Goal: Task Accomplishment & Management: Use online tool/utility

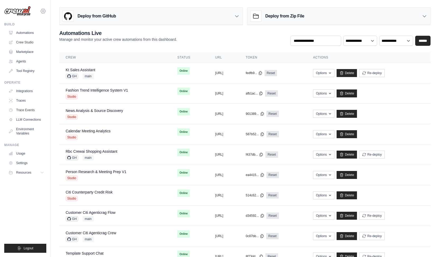
click at [44, 10] on icon at bounding box center [43, 11] width 2 height 2
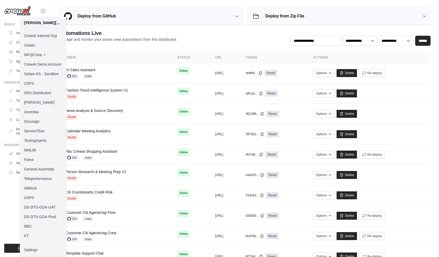
click at [33, 237] on link "KT" at bounding box center [43, 236] width 47 height 10
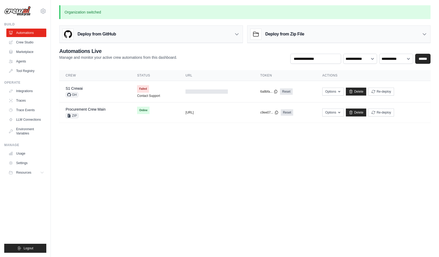
click at [182, 145] on body "mike@crewai.com CrewAI Internal Org Gelato MP@Crew CrewAI Demo Account Gelato A…" at bounding box center [219, 128] width 439 height 257
click at [150, 145] on body "mike@crewai.com CrewAI Internal Org Gelato MP@Crew CrewAI Demo Account Gelato A…" at bounding box center [219, 128] width 439 height 257
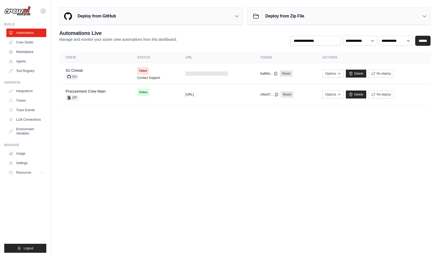
click at [184, 25] on div "Deploy from GitHub" at bounding box center [151, 16] width 183 height 17
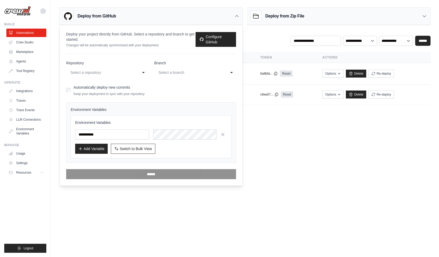
click at [124, 75] on div "Select a repository" at bounding box center [101, 72] width 63 height 6
click at [173, 42] on p "Deploy your project directly from GitHub. Select a repository and branch to get…" at bounding box center [130, 37] width 129 height 11
click at [39, 5] on div "mike@crewai.com CrewAI Internal Org Gelato MP@Crew CrewAI Demo Account Gelato A…" at bounding box center [25, 8] width 42 height 17
click at [42, 11] on icon at bounding box center [43, 11] width 2 height 2
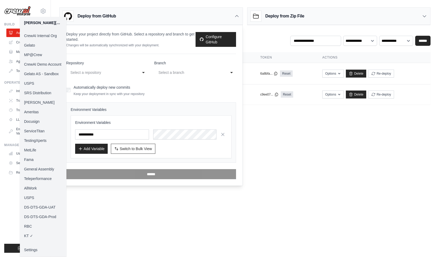
click at [41, 55] on link "MP@Crew" at bounding box center [43, 55] width 47 height 10
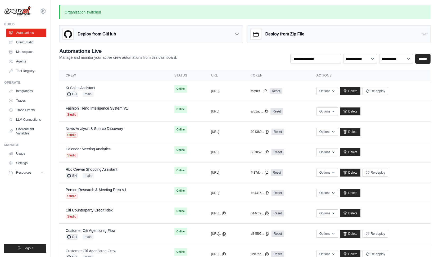
click at [228, 36] on div "Deploy from GitHub" at bounding box center [151, 34] width 183 height 17
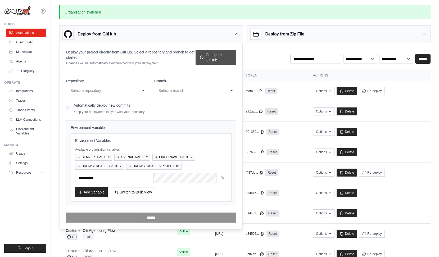
click at [210, 61] on link "Configure GitHub" at bounding box center [216, 57] width 41 height 15
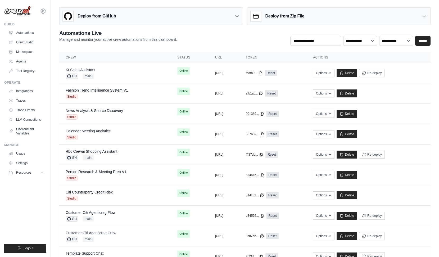
click at [249, 28] on div "**********" at bounding box center [245, 217] width 388 height 424
click at [241, 22] on div "Deploy from GitHub" at bounding box center [151, 16] width 183 height 17
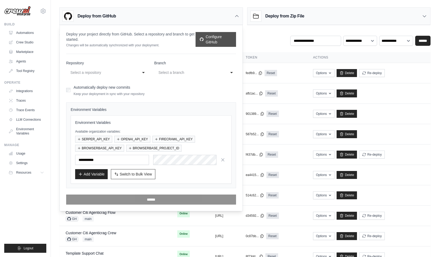
click at [221, 38] on link "Configure GitHub" at bounding box center [216, 39] width 41 height 15
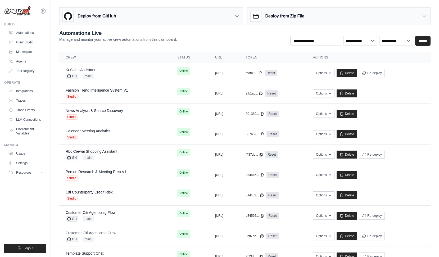
click at [218, 17] on div "Deploy from GitHub" at bounding box center [151, 16] width 183 height 17
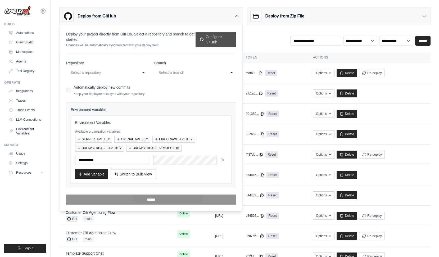
click at [213, 43] on link "Configure GitHub" at bounding box center [216, 39] width 41 height 15
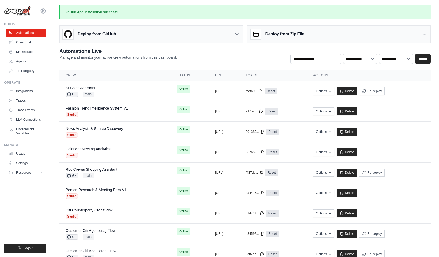
click at [162, 39] on div "Deploy from GitHub" at bounding box center [151, 34] width 183 height 17
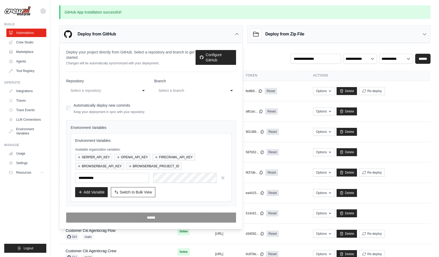
click at [118, 92] on div "Select a repository" at bounding box center [101, 90] width 63 height 6
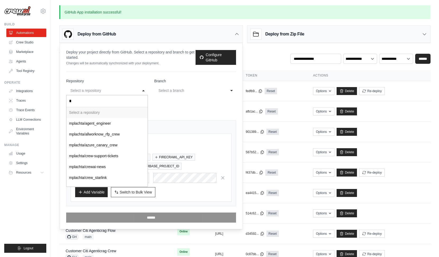
type input "**"
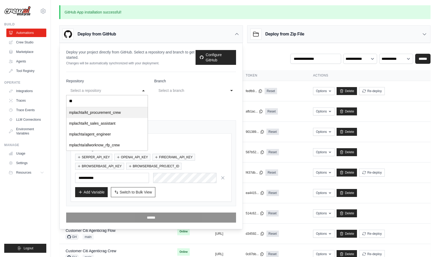
select select "**********"
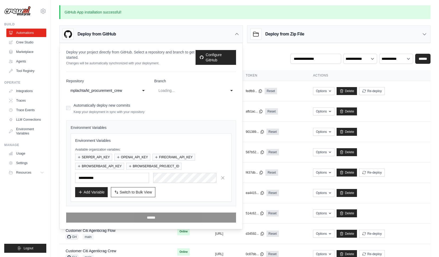
select select "*********"
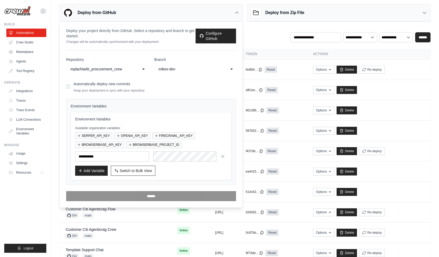
scroll to position [27, 0]
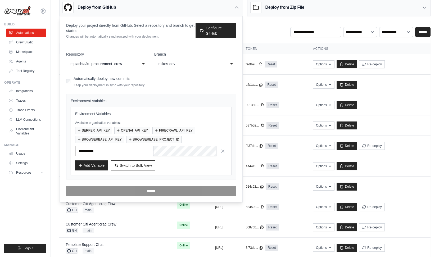
click at [135, 150] on input "text" at bounding box center [112, 151] width 74 height 10
paste input "**********"
type input "**********"
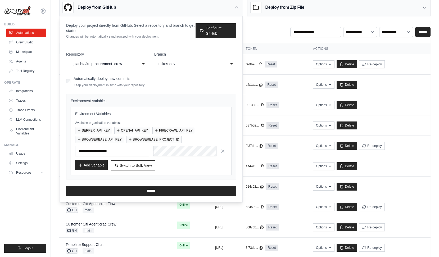
click at [97, 167] on button "Add Variable" at bounding box center [91, 165] width 33 height 10
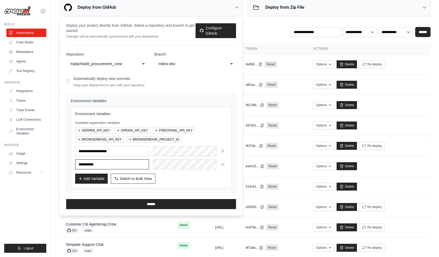
paste input "**********"
type input "**********"
click at [90, 176] on button "Add Variable" at bounding box center [91, 178] width 33 height 10
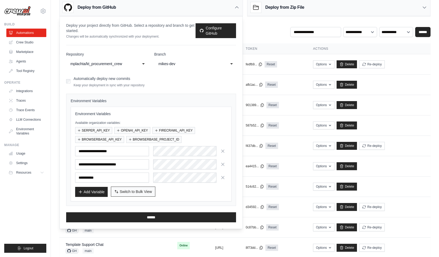
click at [143, 193] on span "Switch to Bulk View" at bounding box center [136, 191] width 32 height 5
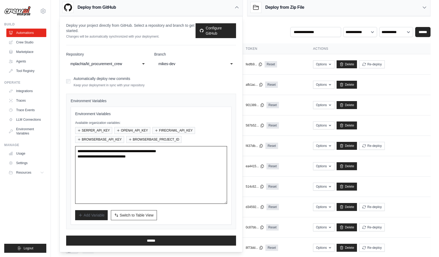
click at [170, 182] on textarea "**********" at bounding box center [151, 175] width 152 height 58
click at [149, 164] on textarea "**********" at bounding box center [151, 175] width 152 height 58
paste textarea "**********"
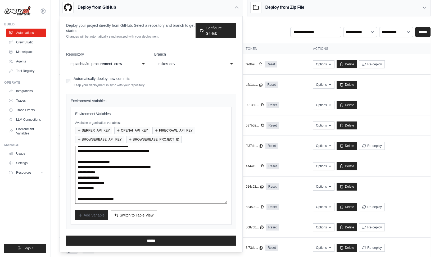
scroll to position [0, 0]
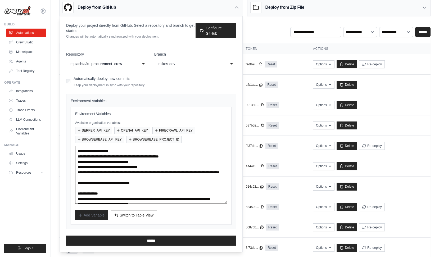
click at [132, 151] on textarea "**********" at bounding box center [151, 175] width 152 height 58
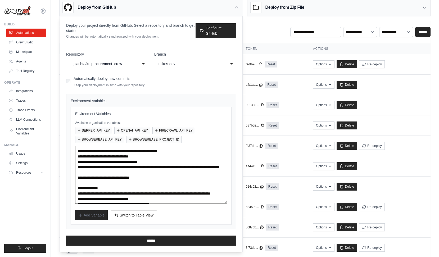
click at [129, 152] on textarea "**********" at bounding box center [151, 175] width 152 height 58
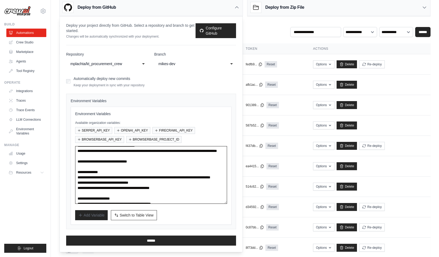
click at [118, 177] on textarea "**********" at bounding box center [151, 175] width 152 height 58
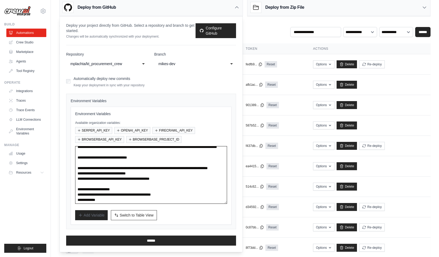
scroll to position [20, 0]
click at [113, 189] on textarea "**********" at bounding box center [151, 175] width 152 height 58
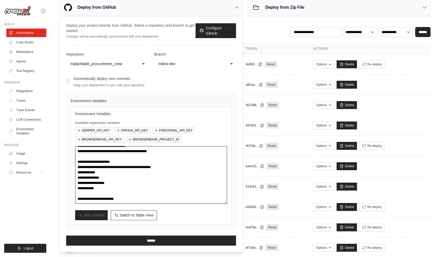
scroll to position [58, 0]
click at [140, 199] on textarea "**********" at bounding box center [151, 175] width 152 height 58
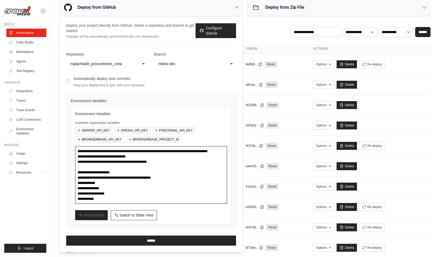
scroll to position [48, 0]
type textarea "**********"
click at [199, 210] on div "Add Variable Switch to Bulk View Switch to Table View" at bounding box center [151, 215] width 152 height 10
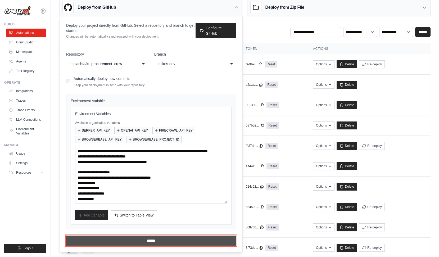
click at [157, 240] on input "******" at bounding box center [151, 241] width 170 height 10
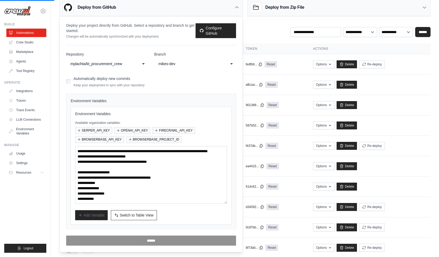
scroll to position [0, 0]
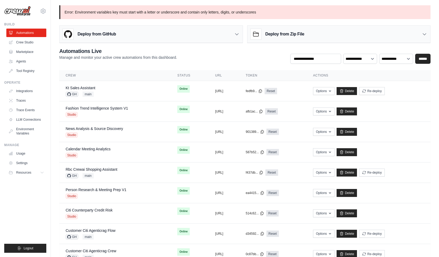
click at [130, 28] on div "Deploy from GitHub" at bounding box center [151, 34] width 183 height 17
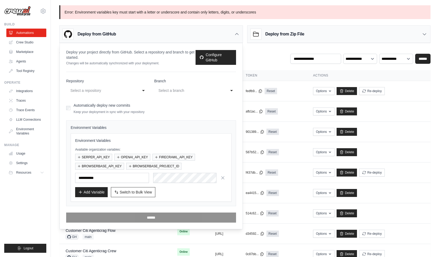
click at [130, 28] on div "Deploy from GitHub" at bounding box center [151, 34] width 183 height 17
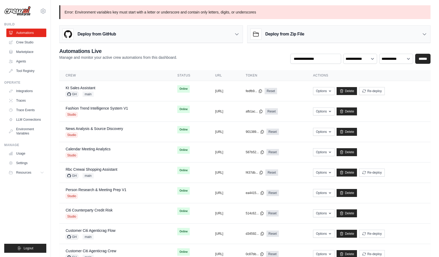
click at [135, 30] on div "Deploy from GitHub" at bounding box center [151, 34] width 183 height 17
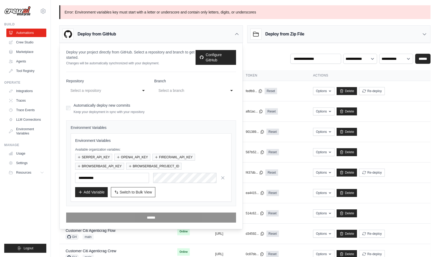
click at [123, 92] on div "Select a repository" at bounding box center [101, 90] width 63 height 6
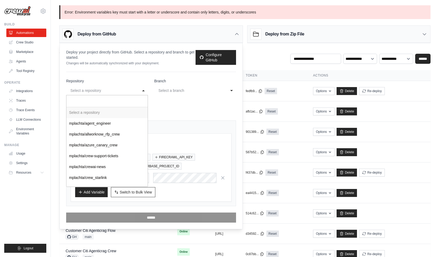
type input "*"
type input "**"
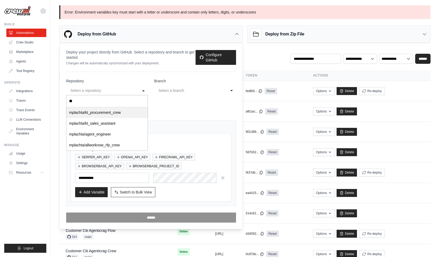
select select "**********"
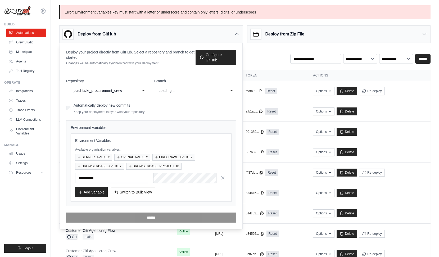
select select "*********"
click at [183, 141] on h3 "Environment Variables" at bounding box center [151, 140] width 152 height 5
click at [135, 194] on span "Switch to Bulk View" at bounding box center [136, 191] width 32 height 5
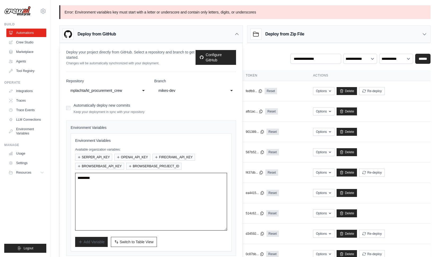
click at [146, 183] on textarea at bounding box center [151, 202] width 152 height 58
paste textarea "**********"
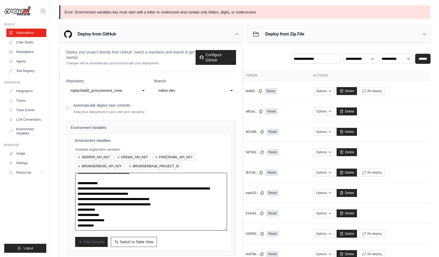
scroll to position [48, 0]
click at [118, 179] on textarea "**********" at bounding box center [151, 202] width 152 height 58
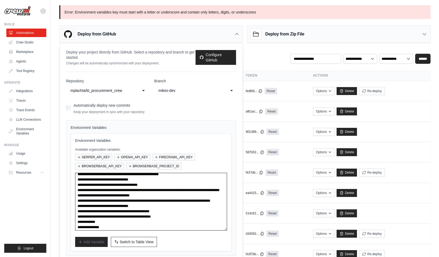
scroll to position [0, 0]
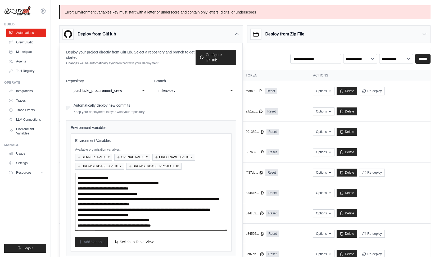
click at [149, 180] on textarea "**********" at bounding box center [151, 202] width 152 height 58
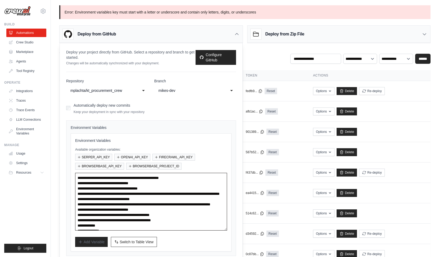
click at [129, 178] on textarea "**********" at bounding box center [151, 202] width 152 height 58
click at [127, 193] on textarea "**********" at bounding box center [151, 202] width 152 height 58
click at [113, 224] on textarea "**********" at bounding box center [151, 202] width 152 height 58
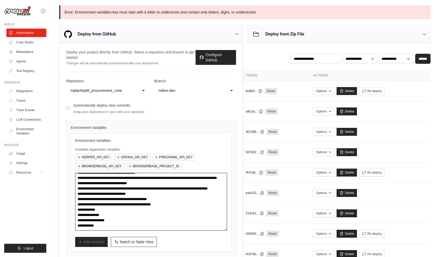
scroll to position [26, 0]
click at [118, 217] on textarea "**********" at bounding box center [151, 202] width 152 height 58
type textarea "**********"
click at [181, 239] on div "Add Variable Switch to Bulk View Switch to Table View" at bounding box center [151, 242] width 152 height 10
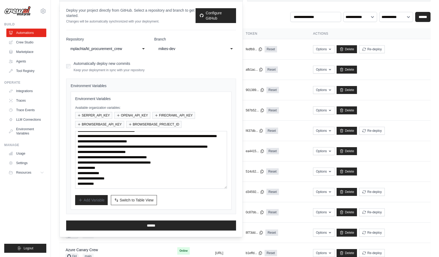
scroll to position [41, 0]
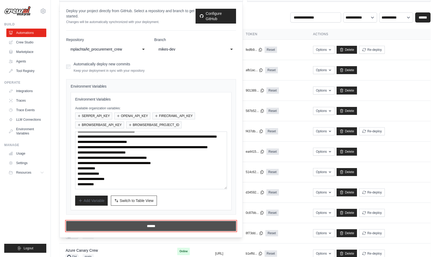
click at [159, 227] on input "******" at bounding box center [151, 226] width 170 height 10
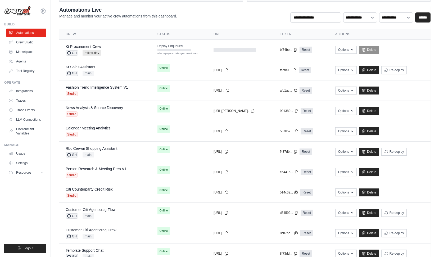
scroll to position [0, 0]
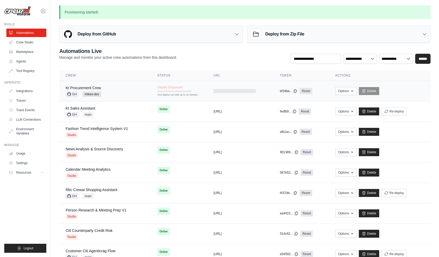
click at [127, 99] on td "Kt Procurement Crew GH mikes-dev" at bounding box center [105, 91] width 92 height 20
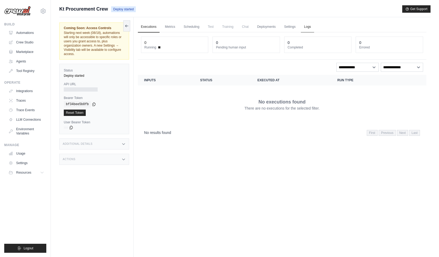
click at [308, 28] on link "Logs" at bounding box center [307, 26] width 13 height 11
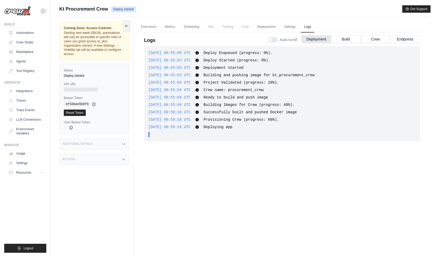
click at [197, 207] on div "2025-08-13 00:55:00 UTC Deploy Enqueued (progress: 0%). Show more Show less 202…" at bounding box center [282, 145] width 276 height 199
click at [82, 196] on div "Coming Soon: Access Controls Starting next week (08/18), automations will only …" at bounding box center [96, 145] width 74 height 257
click at [109, 192] on div "Coming Soon: Access Controls Starting next week (08/18), automations will only …" at bounding box center [96, 145] width 74 height 257
click at [162, 200] on div "2025-08-13 00:55:00 UTC Deploy Enqueued (progress: 0%). Show more Show less 202…" at bounding box center [282, 145] width 276 height 199
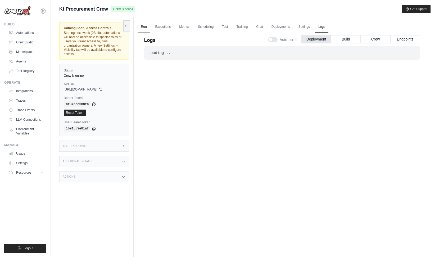
click at [144, 29] on link "Run" at bounding box center [144, 26] width 12 height 11
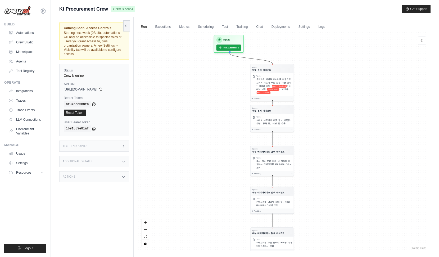
drag, startPoint x: 243, startPoint y: 83, endPoint x: 222, endPoint y: 214, distance: 132.3
click at [222, 214] on div "Agent 메일 분석 에이전트 Task 구조화된 이메일 데이터를 바탕으로 고객의 의도와 주요 요청 사항 요약 * 이메일 제목: email Su…" at bounding box center [282, 141] width 289 height 218
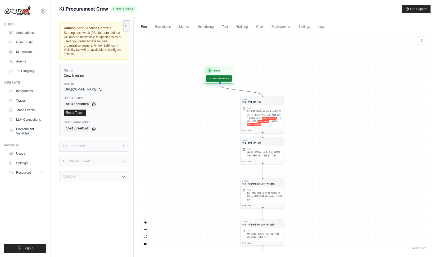
click at [215, 79] on button "Run Automation" at bounding box center [219, 78] width 26 height 6
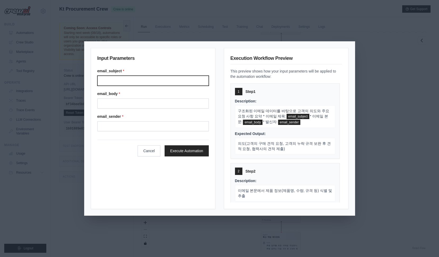
click at [141, 79] on input "Email subject" at bounding box center [152, 81] width 111 height 10
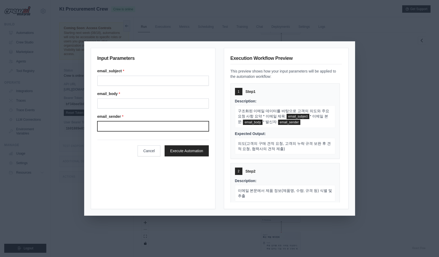
click at [126, 124] on input "Email sender" at bounding box center [152, 126] width 111 height 10
paste input "**********"
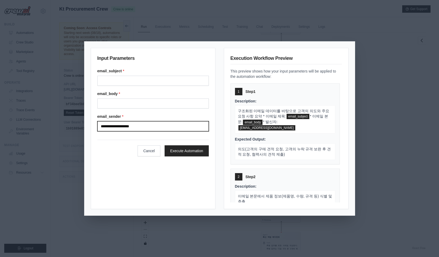
type input "**********"
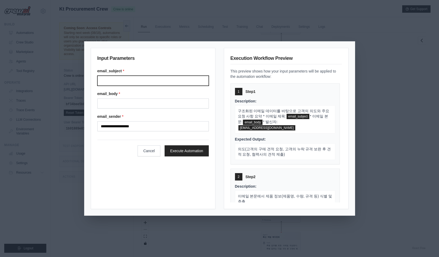
click at [127, 85] on input "Email subject" at bounding box center [152, 81] width 111 height 10
paste input "**********"
type input "**********"
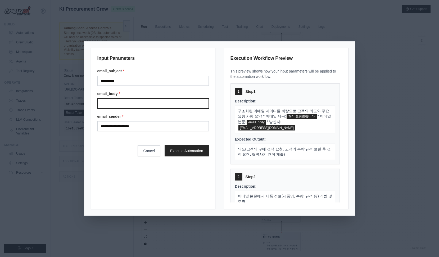
paste input "**********"
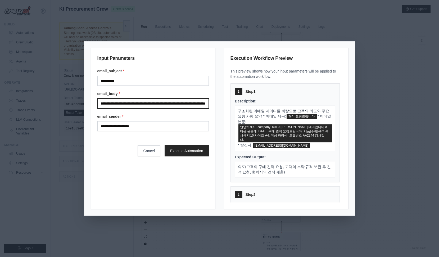
type input "**********"
click at [140, 178] on div "**********" at bounding box center [153, 128] width 125 height 161
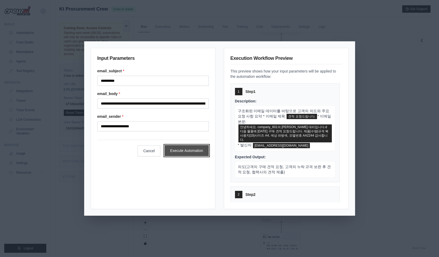
click at [193, 152] on button "Execute Automation" at bounding box center [187, 150] width 44 height 11
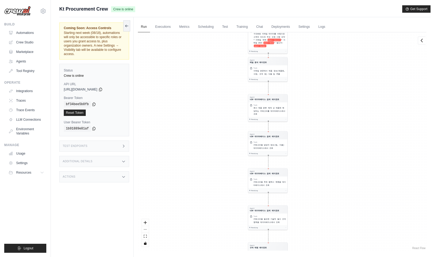
drag, startPoint x: 227, startPoint y: 102, endPoint x: 204, endPoint y: 177, distance: 77.9
click at [204, 177] on div "Agent 메일 분석 에이전트 Task 구조화된 이메일 데이터를 바탕으로 고객의 의도와 주요 요청 사항 요약 * 이메일 제목: email Su…" at bounding box center [282, 141] width 289 height 218
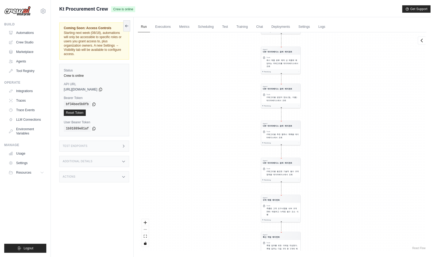
drag, startPoint x: 222, startPoint y: 114, endPoint x: 216, endPoint y: 159, distance: 44.8
click at [217, 149] on div "Agent 메일 분석 에이전트 Task 구조화된 이메일 데이터를 바탕으로 고객의 의도와 주요 요청 사항 요약 * 이메일 제목: email Su…" at bounding box center [282, 141] width 289 height 218
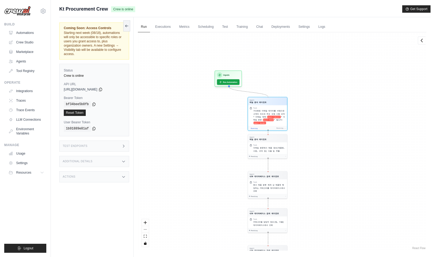
drag, startPoint x: 212, startPoint y: 113, endPoint x: 206, endPoint y: 185, distance: 72.5
click at [206, 185] on div "Agent 메일 분석 에이전트 Task 구조화된 이메일 데이터를 바탕으로 고객의 의도와 주요 요청 사항 요약 * 이메일 제목: email Su…" at bounding box center [282, 141] width 289 height 218
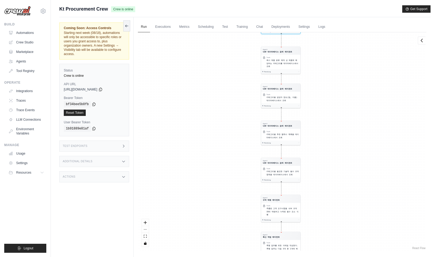
scroll to position [289, 0]
click at [283, 35] on button "View Output" at bounding box center [280, 34] width 37 height 3
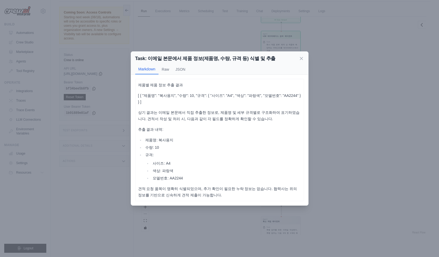
scroll to position [15, 0]
click at [303, 60] on icon at bounding box center [301, 58] width 5 height 5
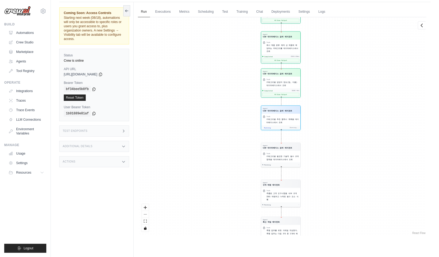
scroll to position [612, 0]
click at [282, 58] on button "View Output" at bounding box center [280, 59] width 37 height 3
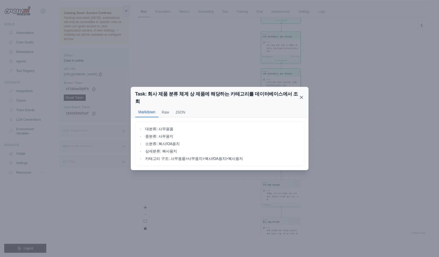
click at [302, 96] on icon at bounding box center [301, 97] width 3 height 3
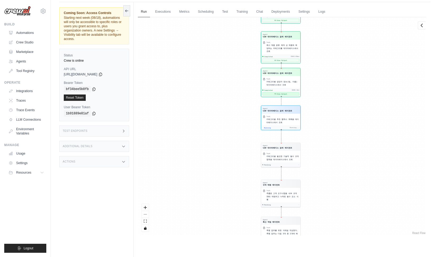
click at [288, 94] on button "View Output" at bounding box center [280, 93] width 37 height 3
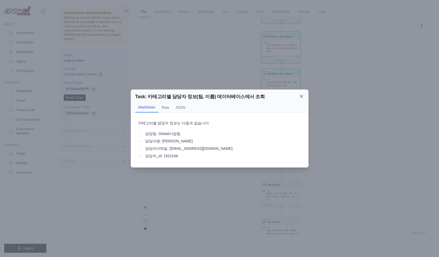
click at [303, 97] on icon at bounding box center [301, 96] width 5 height 5
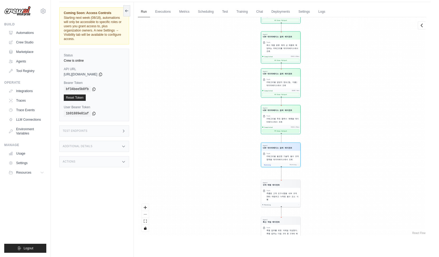
click at [288, 131] on button "View Output" at bounding box center [280, 130] width 37 height 3
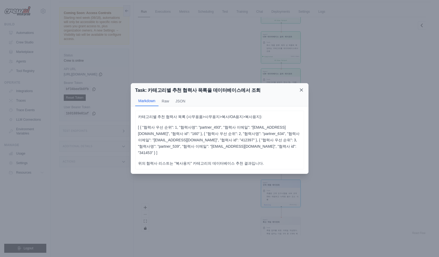
scroll to position [913, 0]
click at [302, 91] on icon at bounding box center [301, 90] width 3 height 3
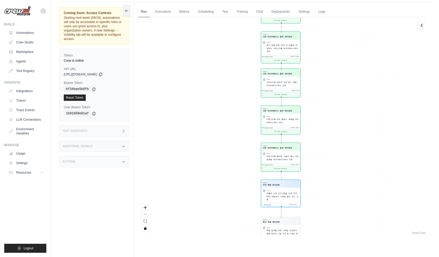
scroll to position [1051, 0]
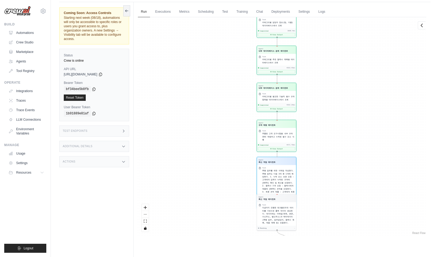
drag, startPoint x: 332, startPoint y: 209, endPoint x: 327, endPoint y: 147, distance: 62.7
click at [327, 147] on div "Agent 메일 분석 에이전트 Task 구조화된 이메일 데이터를 바탕으로 고객의 의도와 주요 요청 사항 요약 * 이메일 제목: email Su…" at bounding box center [282, 126] width 289 height 218
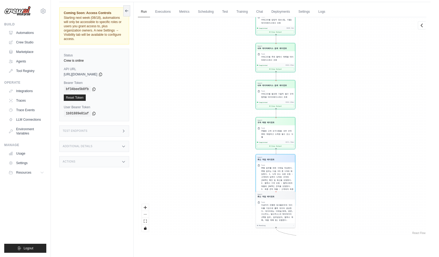
scroll to position [1168, 0]
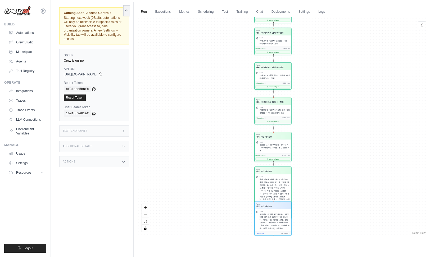
drag, startPoint x: 335, startPoint y: 185, endPoint x: 315, endPoint y: 124, distance: 64.3
click at [315, 124] on div "Agent 메일 분석 에이전트 Task 구조화된 이메일 데이터를 바탕으로 고객의 의도와 주요 요청 사항 요약 * 이메일 제목: email Su…" at bounding box center [282, 126] width 289 height 218
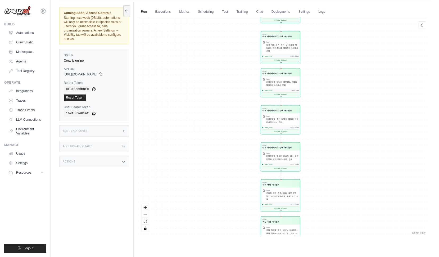
drag, startPoint x: 328, startPoint y: 168, endPoint x: 314, endPoint y: 117, distance: 52.8
click at [315, 118] on div "Agent 메일 분석 에이전트 Task 구조화된 이메일 데이터를 바탕으로 고객의 의도와 주요 요청 사항 요약 * 이메일 제목: email Su…" at bounding box center [282, 126] width 289 height 218
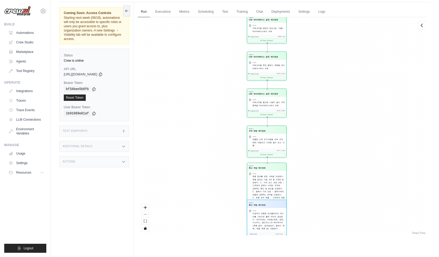
drag, startPoint x: 314, startPoint y: 117, endPoint x: 295, endPoint y: 57, distance: 63.0
click at [295, 57] on div "Agent 메일 분석 에이전트 Task 구조화된 이메일 데이터를 바탕으로 고객의 의도와 주요 요청 사항 요약 * 이메일 제목: email Su…" at bounding box center [282, 126] width 289 height 218
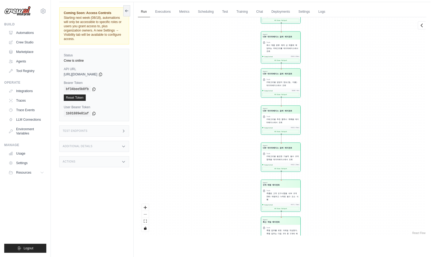
drag, startPoint x: 325, startPoint y: 180, endPoint x: 302, endPoint y: 87, distance: 95.6
click at [303, 87] on div "Agent 메일 분석 에이전트 Task 구조화된 이메일 데이터를 바탕으로 고객의 의도와 주요 요청 사항 요약 * 이메일 제목: email Su…" at bounding box center [282, 126] width 289 height 218
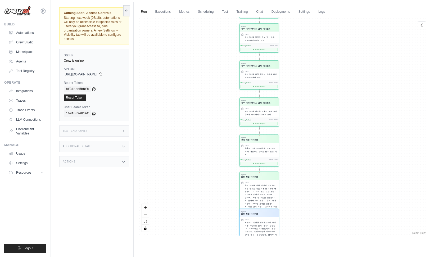
drag, startPoint x: 230, startPoint y: 150, endPoint x: 208, endPoint y: 106, distance: 49.3
click at [208, 105] on div "Agent 메일 분석 에이전트 Task 구조화된 이메일 데이터를 바탕으로 고객의 의도와 주요 요청 사항 요약 * 이메일 제목: email Su…" at bounding box center [282, 126] width 289 height 218
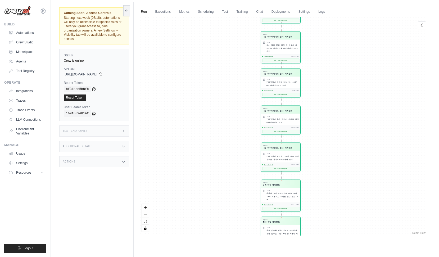
drag, startPoint x: 222, startPoint y: 144, endPoint x: 181, endPoint y: 71, distance: 84.2
click at [182, 72] on div "Agent 메일 분석 에이전트 Task 구조화된 이메일 데이터를 바탕으로 고객의 의도와 주요 요청 사항 요약 * 이메일 제목: email Su…" at bounding box center [282, 126] width 289 height 218
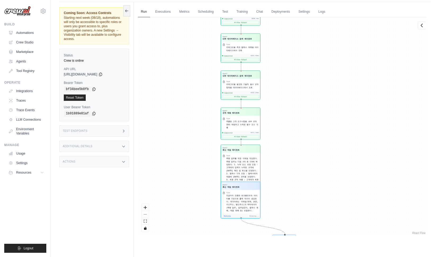
scroll to position [3858, 0]
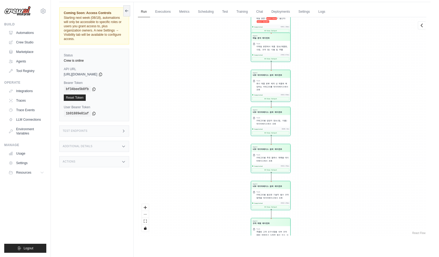
drag, startPoint x: 238, startPoint y: 76, endPoint x: 215, endPoint y: 156, distance: 82.8
click at [215, 155] on div "Agent 메일 분석 에이전트 Task 구조화된 이메일 데이터를 바탕으로 고객의 의도와 주요 요청 사항 요약 * 이메일 제목: email Su…" at bounding box center [282, 126] width 289 height 218
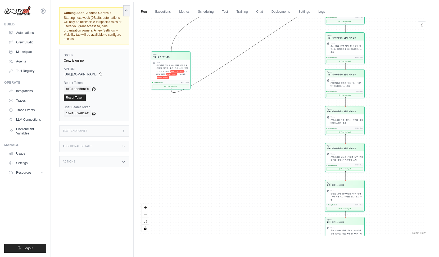
drag, startPoint x: 249, startPoint y: 62, endPoint x: 169, endPoint y: 64, distance: 80.0
click at [166, 68] on div "구조화된 이메일 데이터를 바탕으로 고객의 의도와 주요 요청 사항 요약 * 이메일 제목: email Subject * 이메일 본문: email …" at bounding box center [172, 71] width 32 height 15
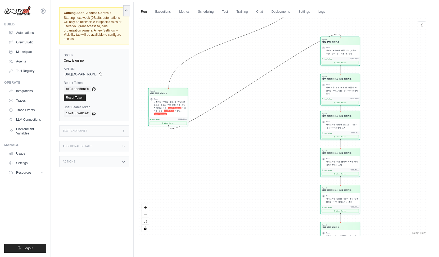
drag, startPoint x: 217, startPoint y: 108, endPoint x: 167, endPoint y: 227, distance: 129.1
click at [167, 227] on div "Agent 메일 분석 에이전트 Task 구조화된 이메일 데이터를 바탕으로 고객의 의도와 주요 요청 사항 요약 * 이메일 제목: email Su…" at bounding box center [282, 126] width 289 height 218
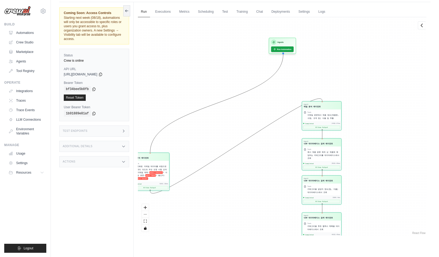
drag, startPoint x: 172, startPoint y: 220, endPoint x: 199, endPoint y: 208, distance: 29.5
click at [199, 208] on div "Agent 메일 분석 에이전트 Task 구조화된 이메일 데이터를 바탕으로 고객의 의도와 주요 요청 사항 요약 * 이메일 제목: email Su…" at bounding box center [282, 126] width 289 height 218
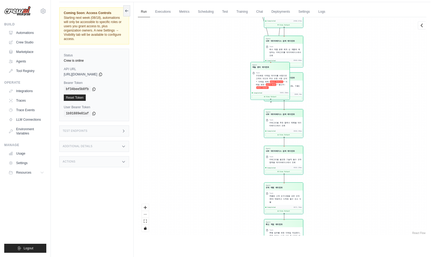
drag, startPoint x: 163, startPoint y: 161, endPoint x: 269, endPoint y: 73, distance: 138.1
click at [271, 74] on div "Task 구조화된 이메일 데이터를 바탕으로 고객의 의도와 주요 요청 사항 요약 * 이메일 제목: email Subject * 이메일 본문: e…" at bounding box center [270, 80] width 39 height 21
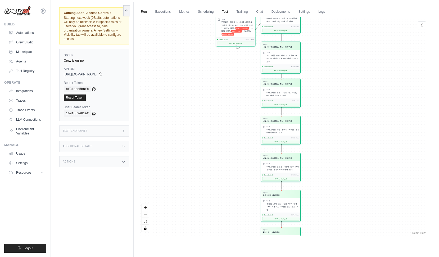
drag, startPoint x: 258, startPoint y: 69, endPoint x: 228, endPoint y: 9, distance: 67.0
click at [228, 9] on div "Run Executions Metrics Scheduling Test Training Chat Deployments Settings Logs …" at bounding box center [282, 130] width 297 height 257
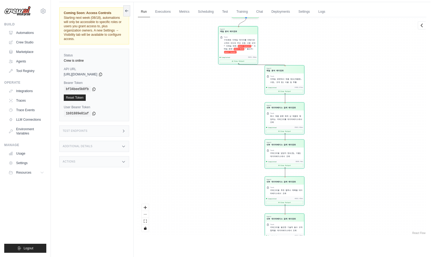
drag, startPoint x: 233, startPoint y: 35, endPoint x: 226, endPoint y: 167, distance: 131.8
click at [226, 167] on div "Agent 메일 분석 에이전트 Task 구조화된 이메일 데이터를 바탕으로 고객의 의도와 주요 요청 사항 요약 * 이메일 제목: email Su…" at bounding box center [282, 126] width 289 height 218
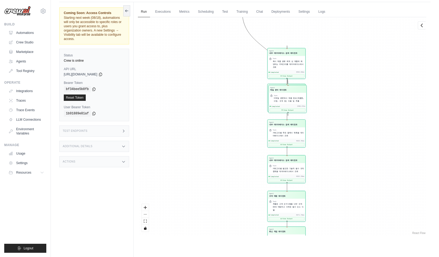
drag, startPoint x: 271, startPoint y: 142, endPoint x: 278, endPoint y: 101, distance: 41.4
click at [278, 101] on div "Task 이메일 본문에서 제품 정보(제품명, 수량, 규격 등) 식별 및 추출" at bounding box center [288, 98] width 38 height 11
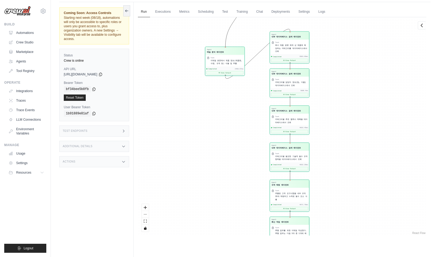
drag, startPoint x: 283, startPoint y: 92, endPoint x: 216, endPoint y: 60, distance: 73.8
click at [216, 60] on span "이메일 본문에서 제품 정보(제품명, 수량, 규격 등) 식별 및 추출" at bounding box center [227, 61] width 32 height 5
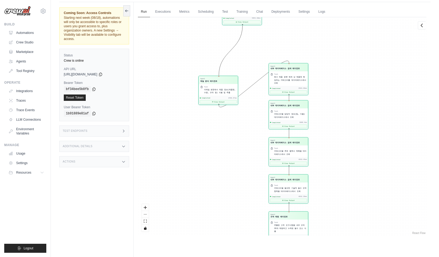
drag, startPoint x: 339, startPoint y: 38, endPoint x: 325, endPoint y: 84, distance: 48.3
click at [326, 79] on div "Agent 메일 분석 에이전트 Task 구조화된 이메일 데이터를 바탕으로 고객의 의도와 주요 요청 사항 요약 * 이메일 제목: email Su…" at bounding box center [282, 126] width 289 height 218
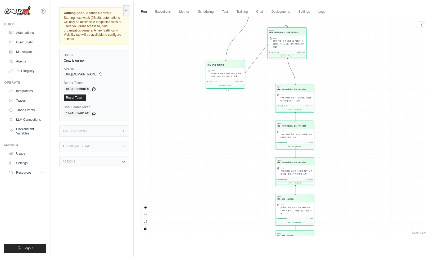
drag, startPoint x: 294, startPoint y: 84, endPoint x: 294, endPoint y: 38, distance: 46.1
click at [294, 38] on div "Agent 내부 데이터베이스 검색 에이전트 Task 회사 제품 분류 체계 상 제품에 해당하는 카테고리를 데이터베이스에서 조회 Completed…" at bounding box center [287, 43] width 39 height 32
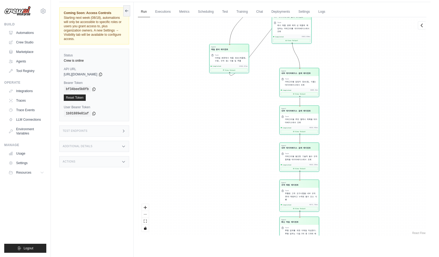
drag, startPoint x: 301, startPoint y: 79, endPoint x: 292, endPoint y: 59, distance: 21.7
click at [293, 78] on div "Task" at bounding box center [301, 79] width 32 height 2
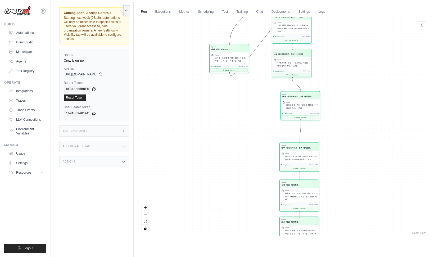
drag, startPoint x: 300, startPoint y: 121, endPoint x: 296, endPoint y: 96, distance: 25.8
click at [296, 104] on div "카테고리별 추천 협력사 목록을 데이터베이스에서 조회" at bounding box center [302, 107] width 32 height 6
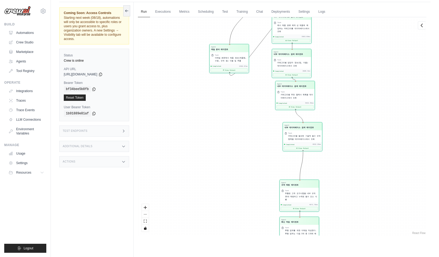
drag, startPoint x: 300, startPoint y: 156, endPoint x: 300, endPoint y: 129, distance: 27.0
click at [300, 135] on span "카테고리별 필요한 기술적 필수 규격 항목을 데이터베이스에서 조회" at bounding box center [304, 137] width 32 height 5
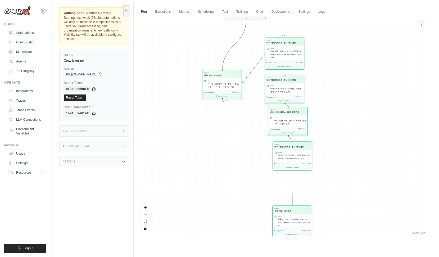
drag, startPoint x: 343, startPoint y: 104, endPoint x: 333, endPoint y: 164, distance: 60.6
click at [333, 164] on div "Agent 메일 분석 에이전트 Task 구조화된 이메일 데이터를 바탕으로 고객의 의도와 주요 요청 사항 요약 * 이메일 제목: email Su…" at bounding box center [282, 126] width 289 height 218
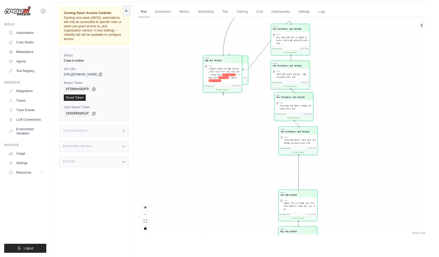
drag, startPoint x: 242, startPoint y: 43, endPoint x: 220, endPoint y: 86, distance: 48.1
click at [220, 86] on div "Agent 메일 분석 에이전트 Task 구조화된 이메일 데이터를 바탕으로 고객의 의도와 주요 요청 사항 요약 * 이메일 제목: email Su…" at bounding box center [222, 74] width 39 height 38
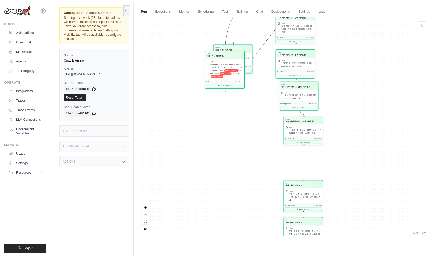
click at [220, 86] on icon at bounding box center [219, 86] width 2 height 2
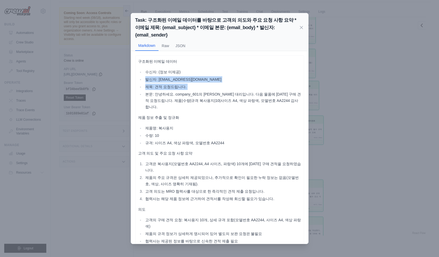
drag, startPoint x: 220, startPoint y: 86, endPoint x: 221, endPoint y: 68, distance: 17.2
click at [221, 69] on ul "수신자: (정보 미제공) 발신자: abddff@company123.com 제목: 견적 요청드립니다. 본문: 안녕하세요. company_601의…" at bounding box center [219, 89] width 163 height 41
click at [298, 30] on h2 "Task: 구조화된 이메일 데이터를 바탕으로 고객의 의도와 주요 요청 사항 요약 * 이메일 제목: {email_subject} * 이메일 본문…" at bounding box center [217, 27] width 164 height 22
click at [301, 30] on icon at bounding box center [301, 27] width 5 height 5
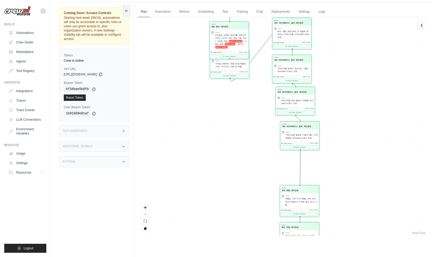
drag, startPoint x: 232, startPoint y: 57, endPoint x: 236, endPoint y: 29, distance: 28.1
click at [236, 29] on div "Agent 메일 분석 에이전트 Task 구조화된 이메일 데이터를 바탕으로 고객의 의도와 주요 요청 사항 요약 * 이메일 제목: email Su…" at bounding box center [229, 40] width 40 height 38
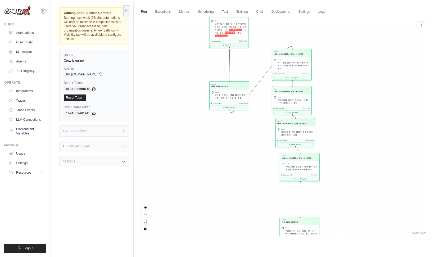
drag, startPoint x: 235, startPoint y: 33, endPoint x: 236, endPoint y: 28, distance: 5.1
click at [236, 28] on span "구조화된 이메일 데이터를 바탕으로 고객의 의도와 주요 요청 사항 요약 * 이메일 제목:" at bounding box center [231, 27] width 32 height 8
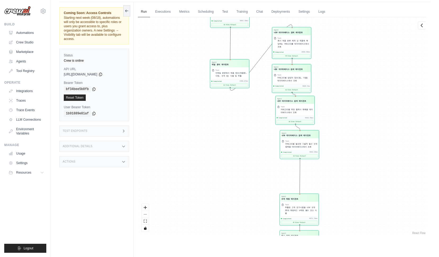
click at [236, 28] on div "Agent 메일 분석 에이전트 Task 구조화된 이메일 데이터를 바탕으로 고객의 의도와 주요 요청 사항 요약 * 이메일 제목: email Su…" at bounding box center [282, 126] width 289 height 218
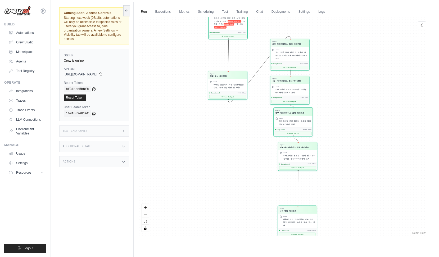
drag, startPoint x: 241, startPoint y: 31, endPoint x: 237, endPoint y: 61, distance: 30.2
click at [237, 61] on div "Agent 메일 분석 에이전트 Task 구조화된 이메일 데이터를 바탕으로 고객의 의도와 주요 요청 사항 요약 * 이메일 제목: email Su…" at bounding box center [282, 126] width 289 height 218
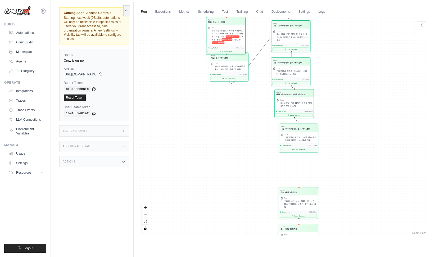
drag, startPoint x: 231, startPoint y: 35, endPoint x: 230, endPoint y: 38, distance: 3.3
click at [230, 40] on div "구조화된 이메일 데이터를 바탕으로 고객의 의도와 주요 요청 사항 요약 * 이메일 제목: email Subject * 이메일 본문: email …" at bounding box center [228, 36] width 32 height 15
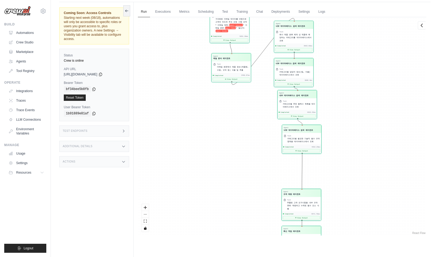
drag, startPoint x: 230, startPoint y: 36, endPoint x: 233, endPoint y: 25, distance: 11.2
click at [233, 24] on span "email Subject" at bounding box center [236, 25] width 14 height 3
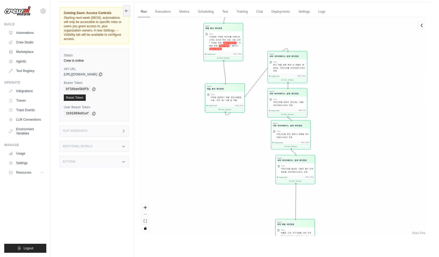
drag, startPoint x: 247, startPoint y: 31, endPoint x: 242, endPoint y: 71, distance: 40.1
click at [242, 71] on div "Agent 메일 분석 에이전트 Task 구조화된 이메일 데이터를 바탕으로 고객의 의도와 주요 요청 사항 요약 * 이메일 제목: email Su…" at bounding box center [282, 126] width 289 height 218
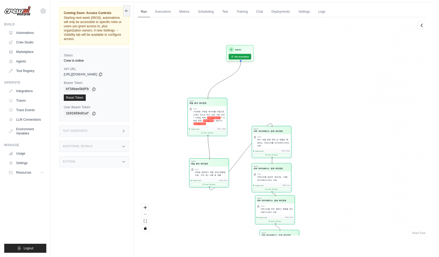
drag
click at [240, 121] on div "Agent 메일 분석 에이전트 Task 구조화된 이메일 데이터를 바탕으로 고객의 의도와 주요 요청 사항 요약 * 이메일 제목: email Su…" at bounding box center [282, 126] width 289 height 218
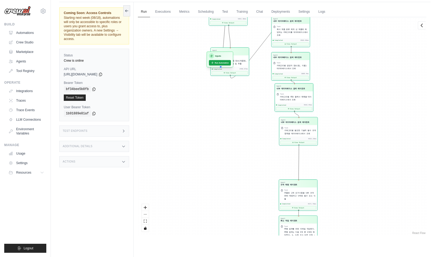
click at [213, 59] on div "Inputs" at bounding box center [220, 55] width 22 height 5
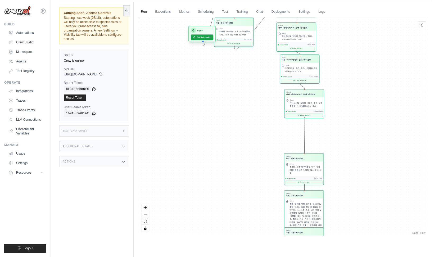
click at [189, 26] on div "Inputs Run Automation" at bounding box center [202, 34] width 27 height 16
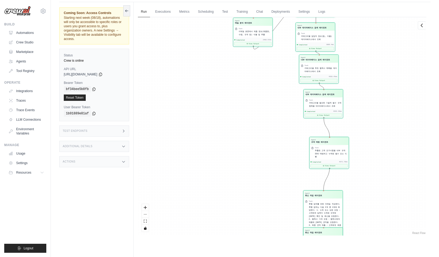
click at [347, 139] on div "Agent 규격 매핑 에이전트" at bounding box center [329, 141] width 36 height 5
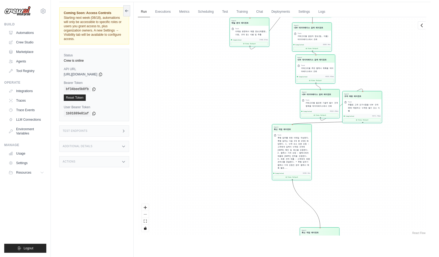
click at [293, 130] on div "Agent 회신 작업 에이전트" at bounding box center [291, 128] width 39 height 8
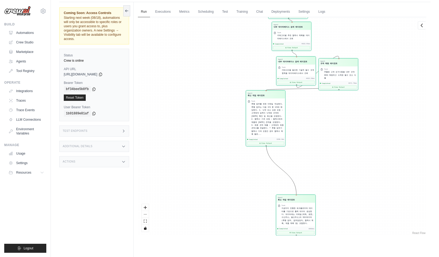
click at [313, 165] on div "Agent 메일 분석 에이전트 Task 구조화된 이메일 데이터를 바탕으로 고객의 의도와 주요 요청 사항 요약 * 이메일 제목: email Su…" at bounding box center [282, 126] width 289 height 218
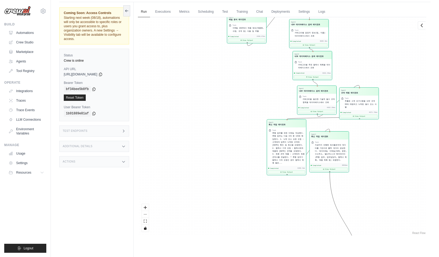
click at [323, 124] on div "Agent 메일 분석 에이전트 Task 구조화된 이메일 데이터를 바탕으로 고객의 의도와 주요 요청 사항 요약 * 이메일 제목: email Su…" at bounding box center [282, 126] width 289 height 218
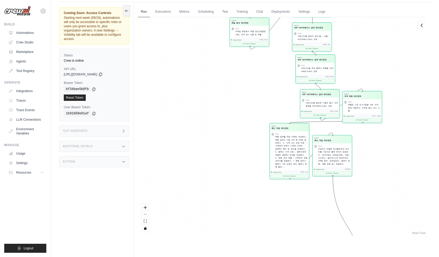
click at [360, 167] on div "Agent 메일 분석 에이전트 Task 구조화된 이메일 데이터를 바탕으로 고객의 의도와 주요 요청 사항 요약 * 이메일 제목: email Su…" at bounding box center [282, 126] width 289 height 218
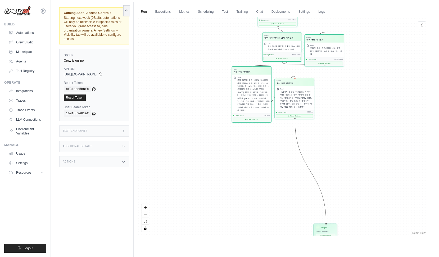
click at [309, 82] on div "Agent 메일 분석 에이전트 Task 구조화된 이메일 데이터를 바탕으로 고객의 의도와 주요 요청 사항 요약 * 이메일 제목: email Su…" at bounding box center [282, 126] width 289 height 218
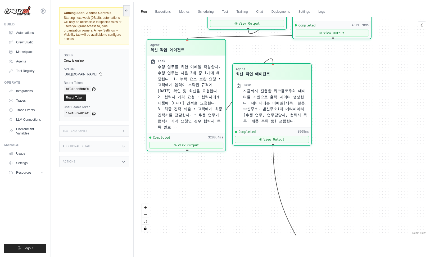
click at [325, 196] on div "Agent 메일 분석 에이전트 Task 구조화된 이메일 데이터를 바탕으로 고객의 의도와 주요 요청 사항 요약 * 이메일 제목: email Su…" at bounding box center [282, 126] width 289 height 218
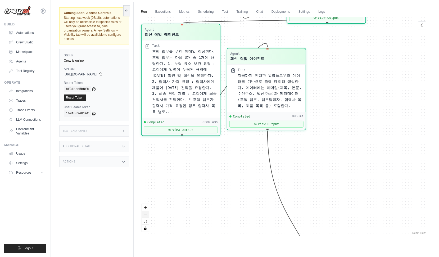
click at [146, 212] on button "zoom out" at bounding box center [145, 214] width 7 height 7
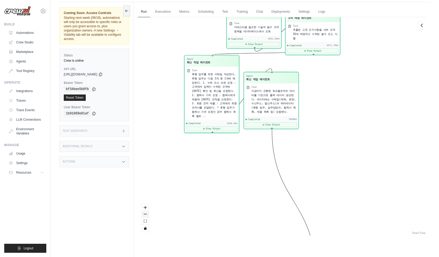
click at [146, 212] on button "zoom out" at bounding box center [145, 214] width 7 height 7
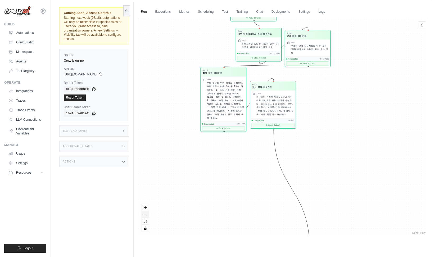
click at [146, 212] on button "zoom out" at bounding box center [145, 214] width 7 height 7
click at [146, 212] on div "React Flow controls" at bounding box center [145, 218] width 7 height 28
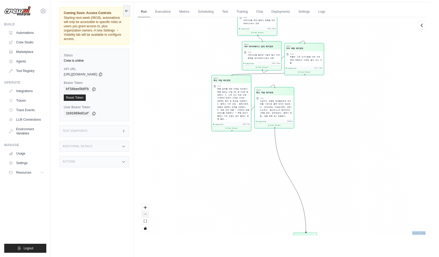
click at [146, 212] on div "React Flow controls" at bounding box center [145, 218] width 7 height 28
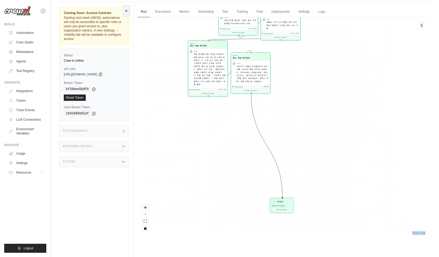
click at [189, 183] on div "Agent 메일 분석 에이전트 Task 구조화된 이메일 데이터를 바탕으로 고객의 의도와 주요 요청 사항 요약 * 이메일 제목: email Su…" at bounding box center [282, 126] width 289 height 218
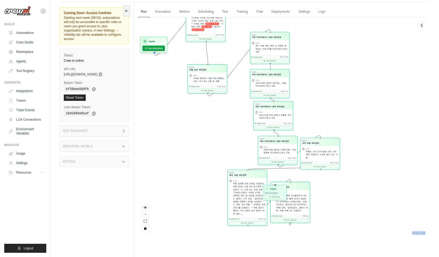
click at [267, 168] on div "Agent 메일 분석 에이전트 Task 구조화된 이메일 데이터를 바탕으로 고객의 의도와 주요 요청 사항 요약 * 이메일 제목: email Su…" at bounding box center [282, 126] width 289 height 218
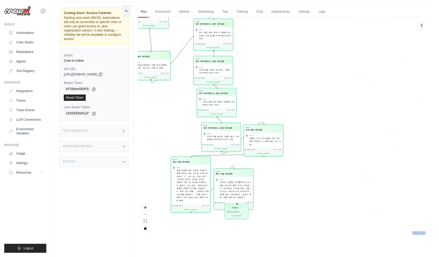
click at [240, 210] on div "Output" at bounding box center [236, 207] width 19 height 4
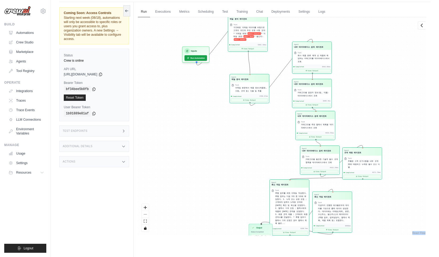
click at [209, 176] on div "Agent 메일 분석 에이전트 Task 구조화된 이메일 데이터를 바탕으로 고객의 의도와 주요 요청 사항 요약 * 이메일 제목: email Su…" at bounding box center [282, 126] width 289 height 218
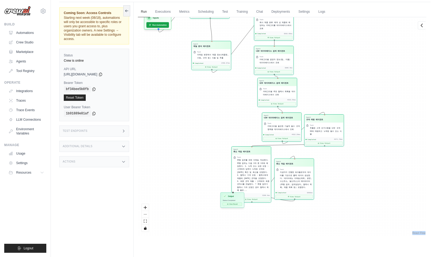
click at [244, 208] on div "Output Status: Completed View Result" at bounding box center [233, 200] width 24 height 15
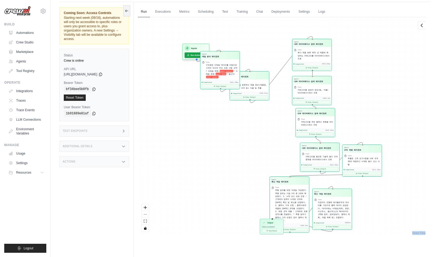
click at [206, 79] on div "구조화된 이메일 데이터를 바탕으로 고객의 의도와 주요 요청 사항 요약 * 이메일 제목: email Subject * 이메일 본문: email …" at bounding box center [222, 71] width 32 height 15
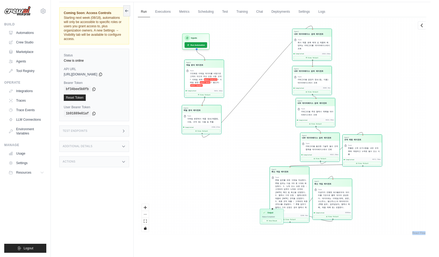
click at [190, 128] on div "Completed 2468.67ms View Output" at bounding box center [201, 129] width 39 height 9
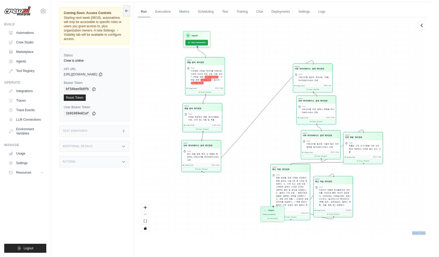
click at [205, 148] on div "Agent 내부 데이터베이스 검색 에이전트" at bounding box center [201, 144] width 39 height 8
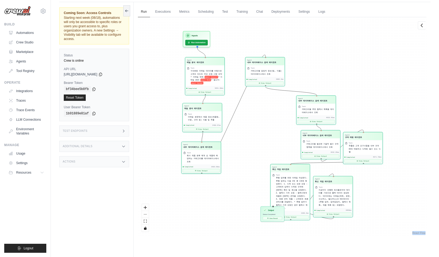
click at [251, 67] on div "Task" at bounding box center [267, 68] width 32 height 2
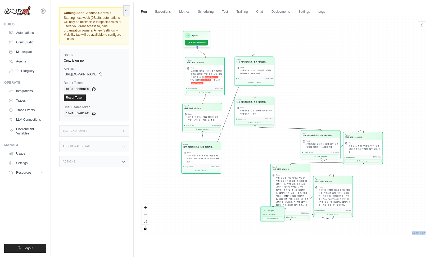
click at [247, 106] on div "Task 카테고리별 추천 협력사 목록을 데이터베이스에서 조회" at bounding box center [254, 111] width 39 height 12
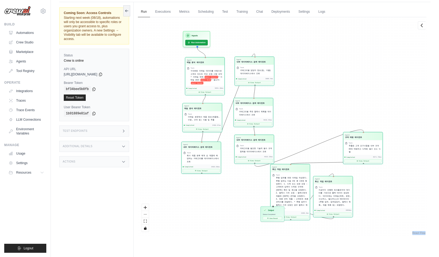
click at [244, 145] on div "Task 카테고리별 필요한 기술적 필수 규격 항목을 데이터베이스에서 조회" at bounding box center [254, 149] width 39 height 12
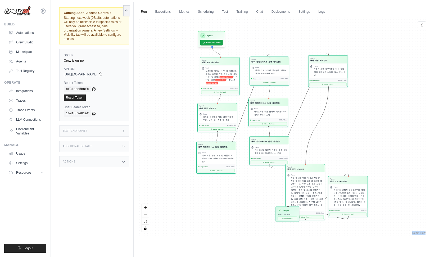
click at [317, 60] on div "규격 매핑 에이전트" at bounding box center [318, 60] width 17 height 3
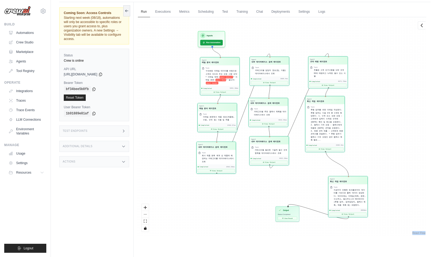
click at [328, 120] on div "후행 업무를 위한 이메일 작성한다. 후행 업무는 다음 3개 중 1개에 해당한다. 1. 누락 요소 보완 요청 : 고객에게 입력이 누락된 규격에 …" at bounding box center [327, 124] width 32 height 33
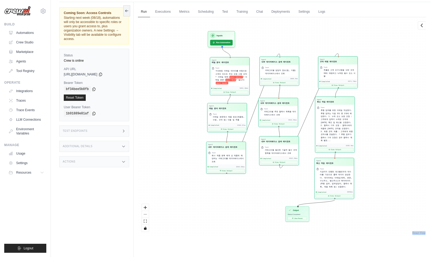
click at [337, 166] on div "Task 지금까지 진행한 워크플로우와 데이터를 기반으로 출력 데이터 생성한다. 데이터에는 이메일(제목, 본문, 수신주소, 발신주소)과 메타데이…" at bounding box center [334, 178] width 39 height 24
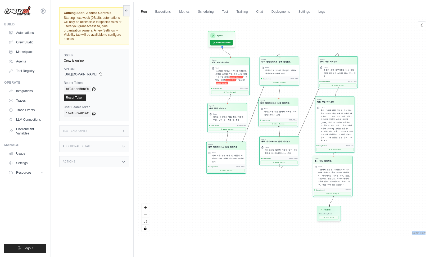
click at [330, 211] on h3 "Output" at bounding box center [328, 209] width 6 height 3
click at [331, 216] on div "Output Status: Completed View Result" at bounding box center [332, 214] width 24 height 15
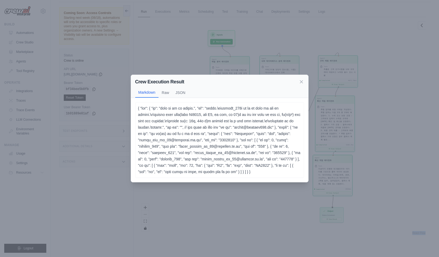
scroll to position [23, 0]
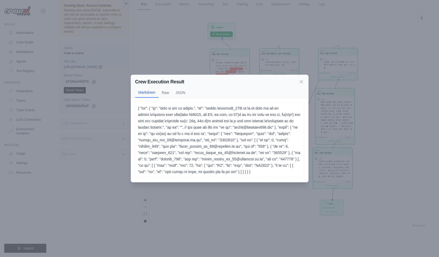
click at [305, 75] on div "Crew Execution Result Markdown Raw JSON" at bounding box center [219, 86] width 177 height 23
click at [301, 80] on icon at bounding box center [301, 81] width 3 height 3
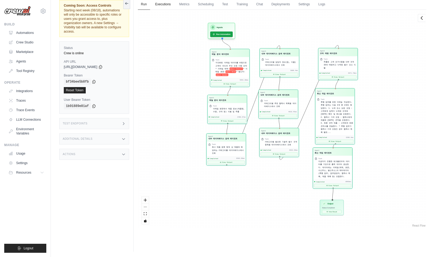
click at [169, 4] on link "Executions" at bounding box center [163, 4] width 22 height 11
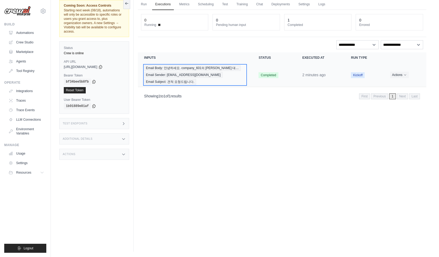
click at [190, 82] on span "Email Subject: 견적 요청드립니다." at bounding box center [170, 82] width 52 height 6
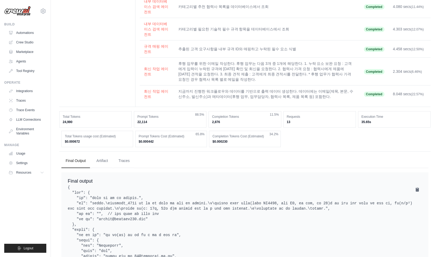
scroll to position [163, 0]
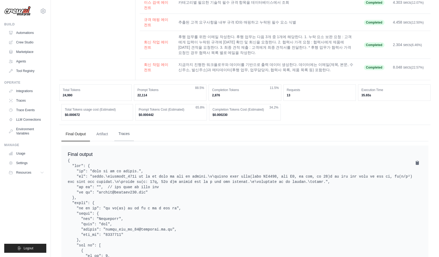
click at [120, 127] on button "Traces" at bounding box center [124, 134] width 20 height 14
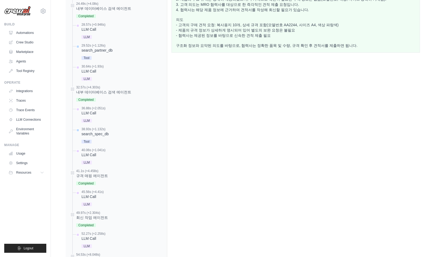
scroll to position [596, 0]
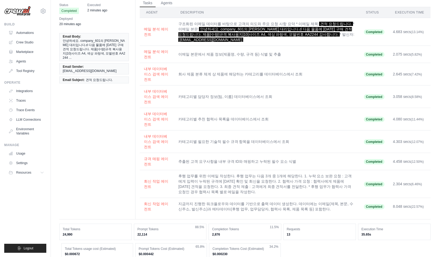
scroll to position [0, 0]
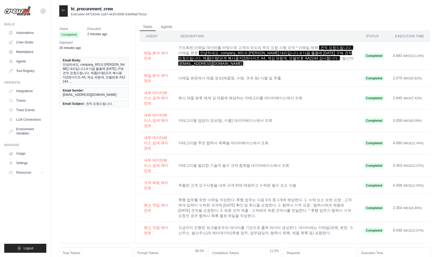
click at [95, 135] on div "Status Completed Executed 2 minutes ago Deployed 20 minutes ago Email Body: 안녕하…" at bounding box center [245, 133] width 372 height 220
click at [64, 10] on icon at bounding box center [63, 10] width 4 height 4
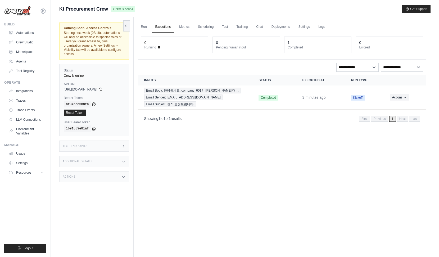
click at [166, 186] on div "Run Executions Metrics Scheduling Test Training Chat Deployments Settings Logs …" at bounding box center [282, 145] width 297 height 257
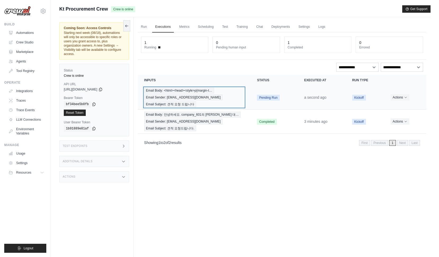
click at [173, 99] on span "Email Sender: [EMAIL_ADDRESS][DOMAIN_NAME]" at bounding box center [183, 98] width 78 height 6
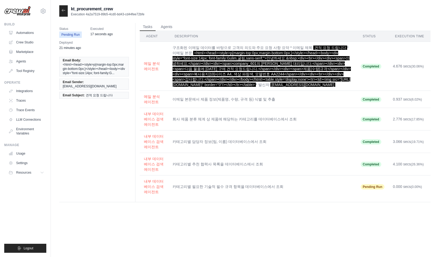
click at [106, 151] on div "Status Pending Run Executed 17 seconds ago Deployed 21 minutes ago Email Body: …" at bounding box center [245, 112] width 372 height 179
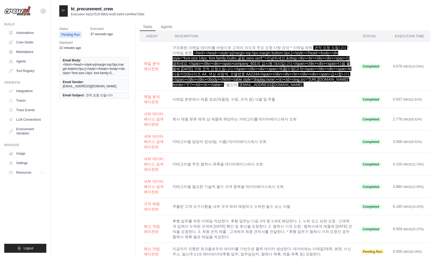
scroll to position [23, 0]
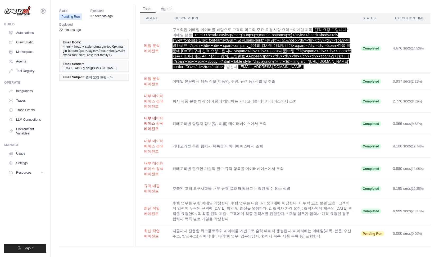
click at [144, 115] on button "내부 데이터베이스 검색 에이전트" at bounding box center [154, 123] width 20 height 16
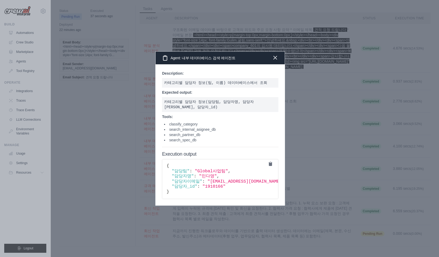
click at [272, 56] on icon "button" at bounding box center [275, 58] width 6 height 6
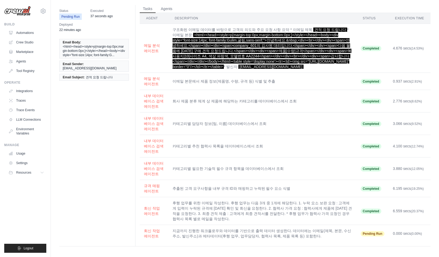
click at [112, 117] on div "Status Pending Run Executed 37 seconds ago Deployed 22 minutes ago Email Body: …" at bounding box center [245, 126] width 372 height 242
click at [102, 149] on div "Status Pending Run Executed 3 minutes ago Deployed 24 minutes ago Email Body: <…" at bounding box center [245, 126] width 372 height 242
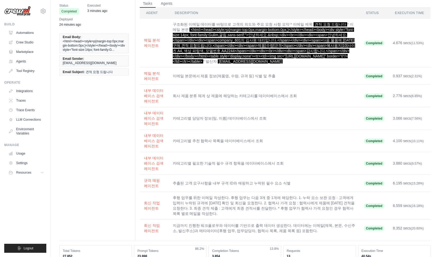
click at [114, 138] on div "Status Completed Executed 3 minutes ago Deployed 24 minutes ago Email Body: <ht…" at bounding box center [245, 121] width 372 height 242
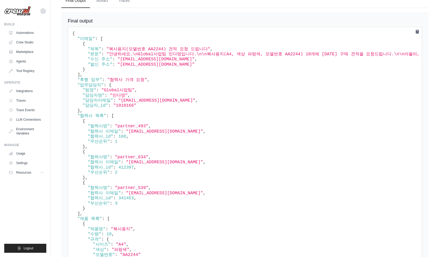
scroll to position [312, 0]
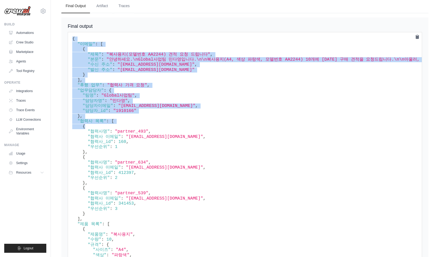
drag, startPoint x: 72, startPoint y: 41, endPoint x: 162, endPoint y: 131, distance: 127.3
click at [162, 131] on pre "{ "이메일" : [ { "제목" : "복사용지(모델번호 AA2244) 견적 요청 드립니다" , "본문" : "안녕하세요.\nGlobal사업팀…" at bounding box center [245, 180] width 355 height 297
click at [415, 39] on icon at bounding box center [417, 36] width 5 height 5
click at [151, 130] on pre "{ "이메일" : [ { "제목" : "복사용지(모델번호 AA2244) 견적 요청 드립니다" , "본문" : "안녕하세요.\nGlobal사업팀…" at bounding box center [245, 180] width 355 height 297
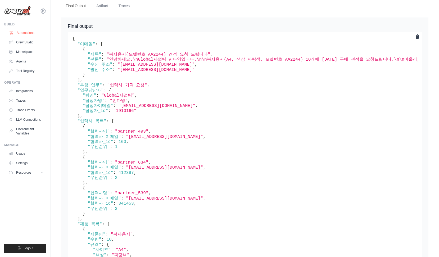
click at [26, 34] on link "Automations" at bounding box center [27, 33] width 40 height 8
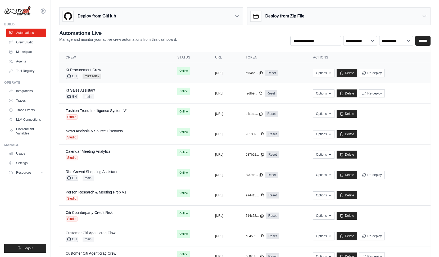
click at [127, 74] on div "Kt Procurement Crew GH mikes-dev" at bounding box center [115, 73] width 99 height 12
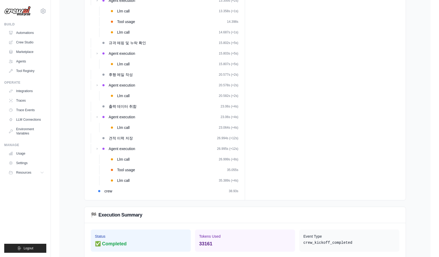
scroll to position [411, 0]
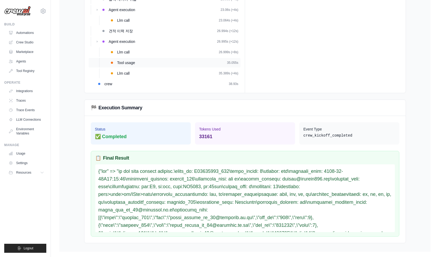
click at [139, 62] on div "Tool usage 35.055s" at bounding box center [177, 62] width 121 height 5
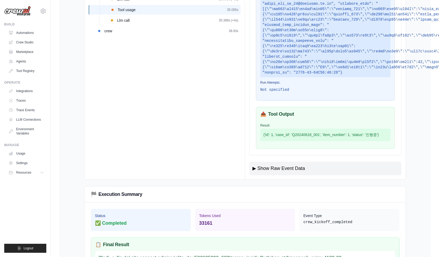
scroll to position [426, 0]
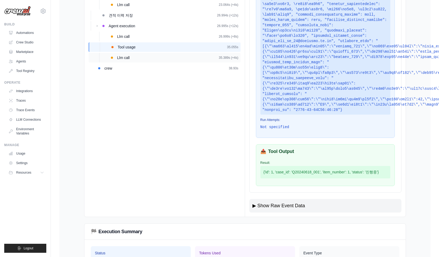
click at [138, 60] on div "Llm call 35.389s (+4s)" at bounding box center [177, 57] width 121 height 5
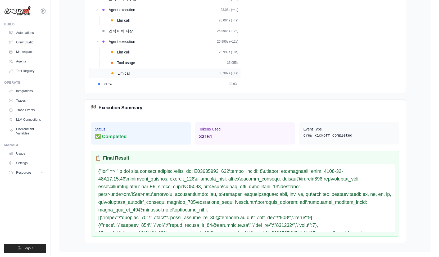
scroll to position [411, 0]
click at [131, 85] on div "crew 38.93s" at bounding box center [172, 83] width 134 height 5
click at [158, 71] on div "Llm call 35.389s (+4s)" at bounding box center [177, 73] width 121 height 5
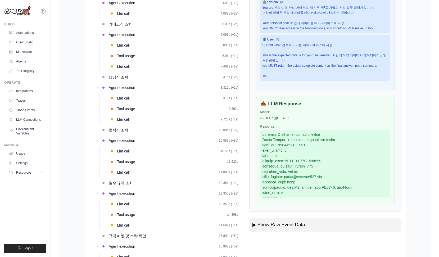
scroll to position [0, 0]
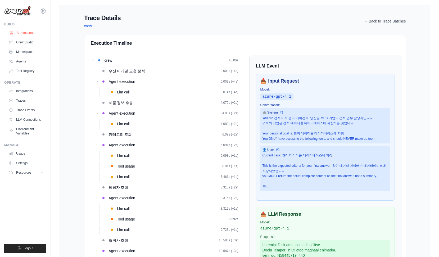
click at [29, 33] on link "Automations" at bounding box center [27, 33] width 40 height 8
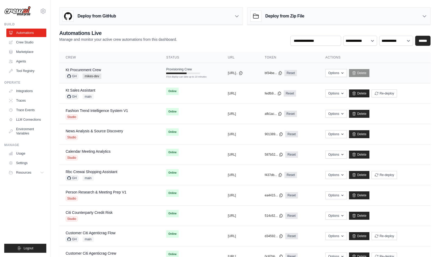
click at [119, 73] on div "Kt Procurement Crew GH mikes-dev" at bounding box center [110, 73] width 88 height 12
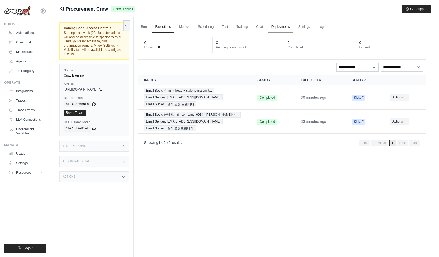
click at [284, 26] on link "Deployments" at bounding box center [281, 26] width 25 height 11
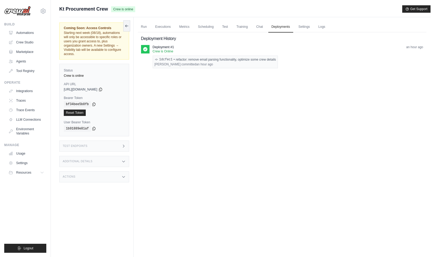
click at [89, 172] on div "Actions" at bounding box center [94, 176] width 70 height 11
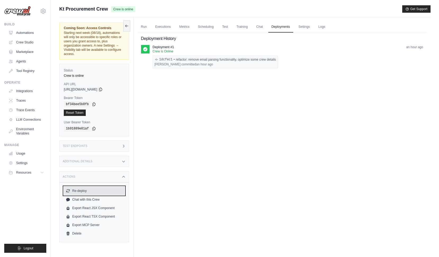
click at [84, 193] on button "Re-deploy" at bounding box center [94, 191] width 61 height 8
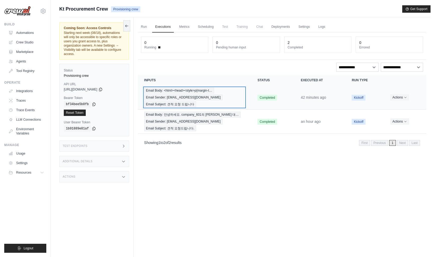
click at [204, 103] on div "Email Body: <html><head><style>p{margin-t… Email Sender: skaghzz@naver.com Emai…" at bounding box center [194, 98] width 101 height 20
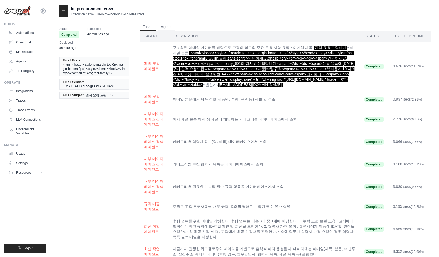
click at [63, 14] on div at bounding box center [63, 10] width 8 height 11
click at [62, 10] on icon at bounding box center [63, 10] width 4 height 4
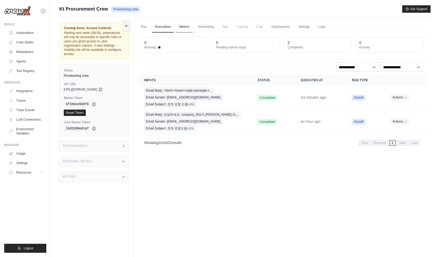
click at [186, 30] on link "Metrics" at bounding box center [184, 26] width 17 height 11
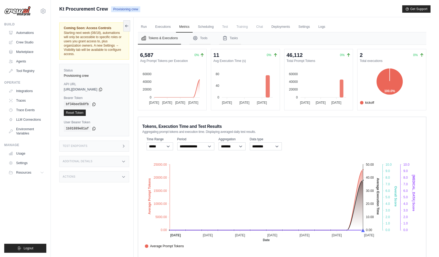
click at [193, 12] on div "Kt Procurement Crew Provisioning crew Get Support" at bounding box center [245, 8] width 372 height 7
click at [106, 228] on div "Coming Soon: Access Controls Starting next week (08/18), automations will only …" at bounding box center [96, 145] width 74 height 257
click at [184, 20] on div "Run Executions Metrics Scheduling Test Training Chat Deployments Settings Logs …" at bounding box center [282, 145] width 297 height 257
click at [260, 1] on main "Submit a support request Describe your issue or question * Please be specific a…" at bounding box center [245, 140] width 388 height 280
click at [14, 201] on ul "Build Automations Crew Studio Marketplace Agents" at bounding box center [25, 137] width 42 height 231
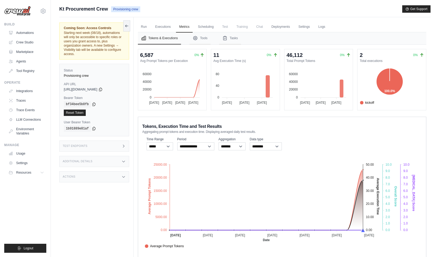
click at [18, 199] on ul "Build Automations Crew Studio Marketplace Agents" at bounding box center [25, 137] width 42 height 231
click at [26, 197] on ul "Build Automations Crew Studio Marketplace Agents" at bounding box center [25, 137] width 42 height 231
click at [60, 203] on div "Coming Soon: Access Controls Starting next week (08/18), automations will only …" at bounding box center [96, 145] width 74 height 257
click at [70, 200] on div "Coming Soon: Access Controls Starting next week (08/18), automations will only …" at bounding box center [96, 145] width 74 height 257
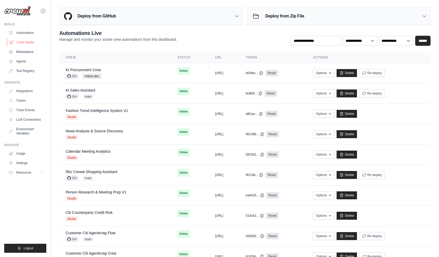
click at [30, 44] on link "Crew Studio" at bounding box center [27, 42] width 40 height 8
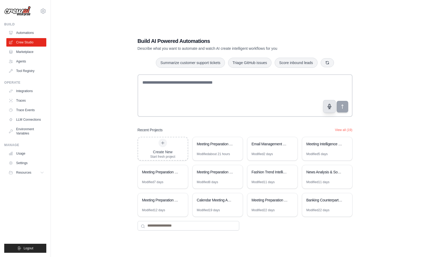
click at [330, 104] on icon "button" at bounding box center [330, 107] width 6 height 6
click at [328, 107] on circle "button" at bounding box center [329, 106] width 5 height 5
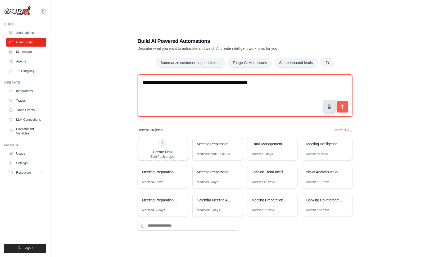
click at [281, 84] on textarea "**********" at bounding box center [245, 95] width 215 height 42
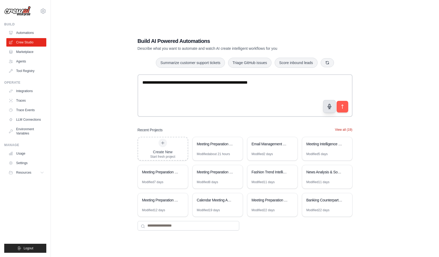
click at [344, 128] on button "View all (19)" at bounding box center [343, 130] width 17 height 4
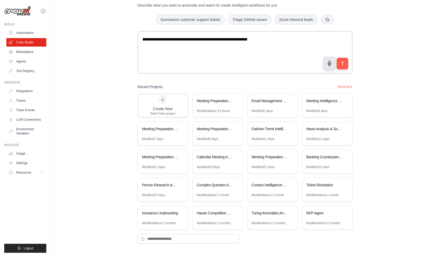
scroll to position [17, 0]
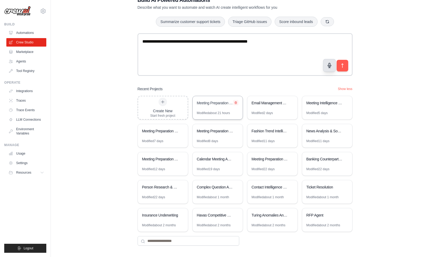
click at [236, 102] on icon at bounding box center [236, 103] width 2 height 2
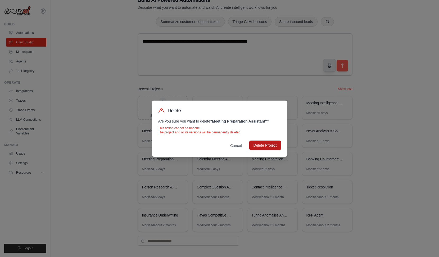
click at [263, 146] on button "Delete Project" at bounding box center [265, 146] width 32 height 10
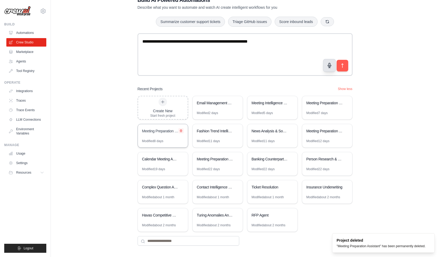
click at [182, 130] on icon at bounding box center [181, 131] width 2 height 2
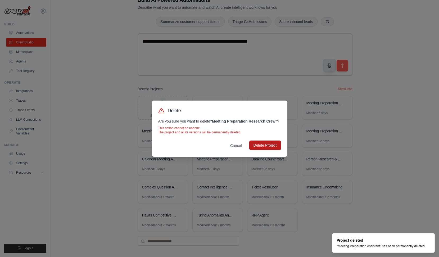
click at [265, 142] on button "Delete Project" at bounding box center [265, 146] width 32 height 10
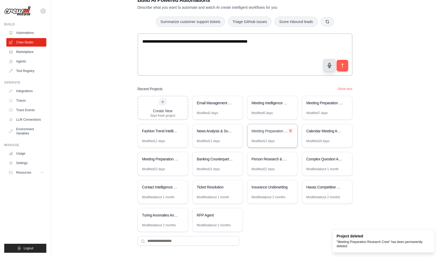
click at [290, 130] on icon at bounding box center [290, 130] width 3 height 3
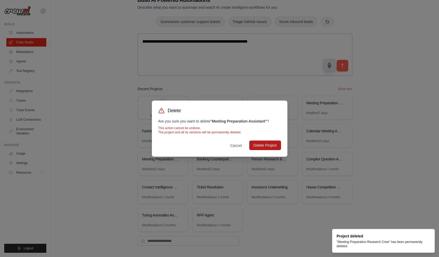
click at [266, 145] on button "Delete Project" at bounding box center [265, 146] width 32 height 10
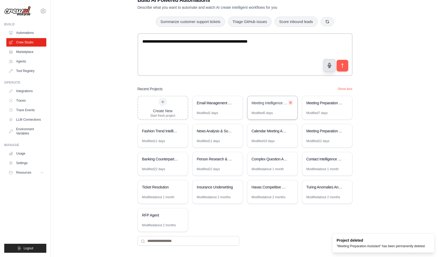
click at [291, 101] on icon at bounding box center [290, 102] width 3 height 3
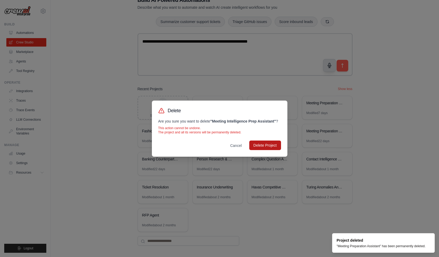
click at [260, 144] on button "Delete Project" at bounding box center [265, 146] width 32 height 10
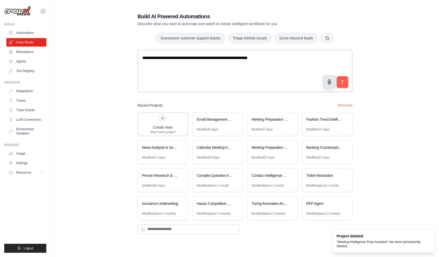
scroll to position [11, 0]
click at [292, 119] on button at bounding box center [290, 119] width 5 height 5
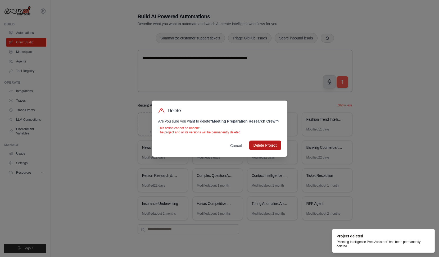
click at [269, 145] on button "Delete Project" at bounding box center [265, 146] width 32 height 10
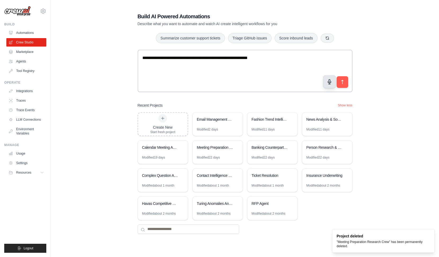
click at [361, 123] on div "**********" at bounding box center [245, 123] width 372 height 257
click at [81, 135] on div "**********" at bounding box center [245, 123] width 372 height 257
